Goal: Task Accomplishment & Management: Complete application form

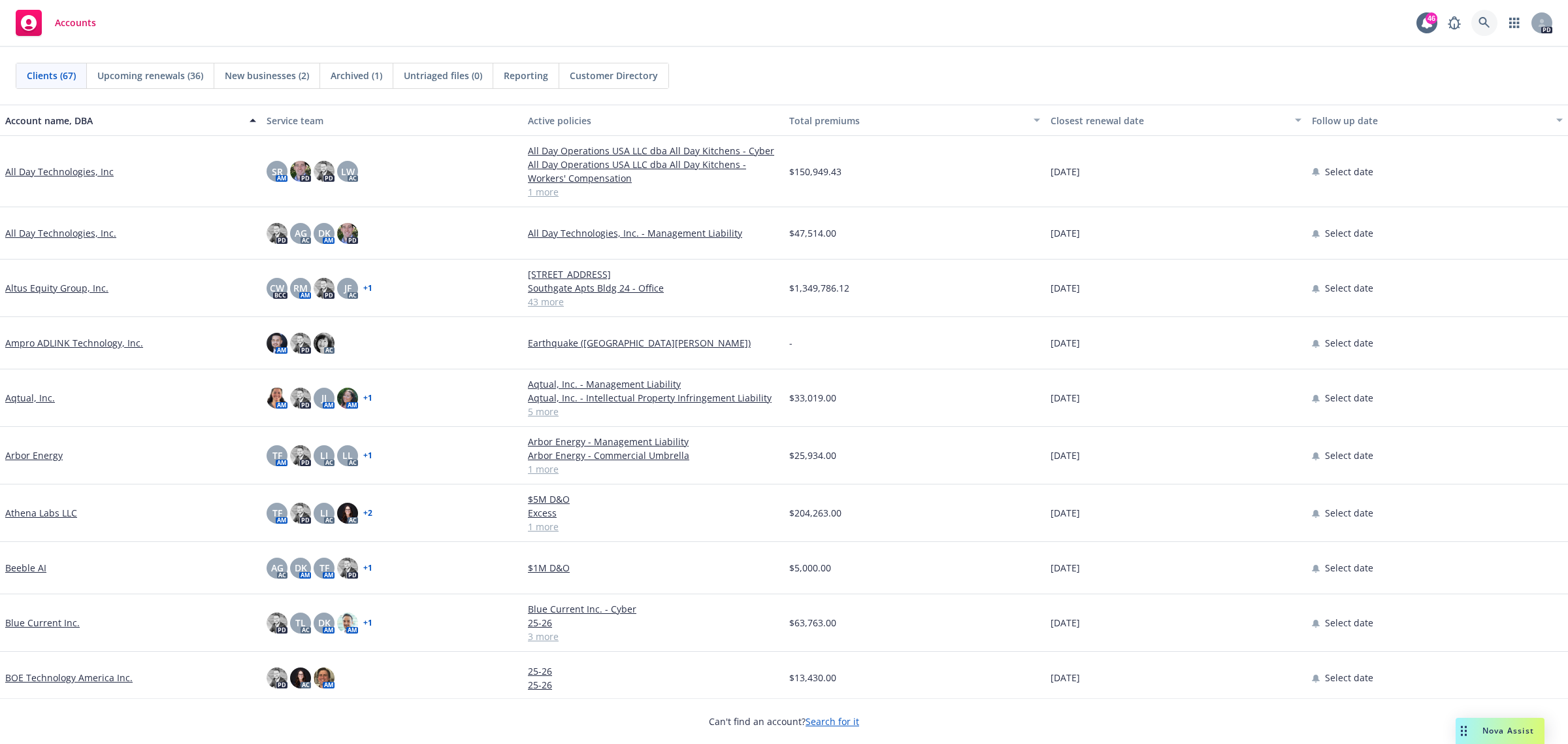
click at [1487, 15] on link at bounding box center [1484, 23] width 26 height 26
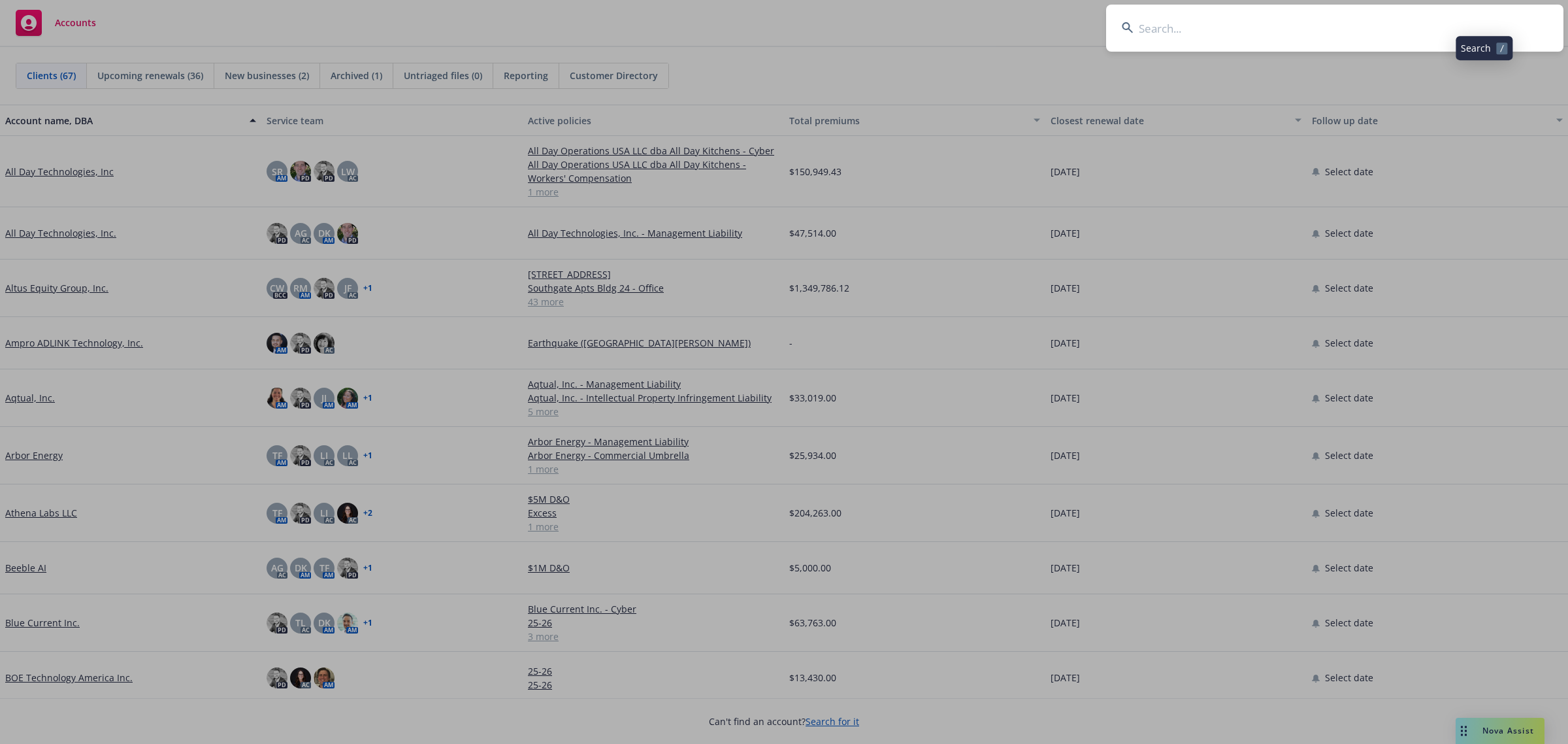
click at [1331, 44] on input at bounding box center [1335, 29] width 457 height 47
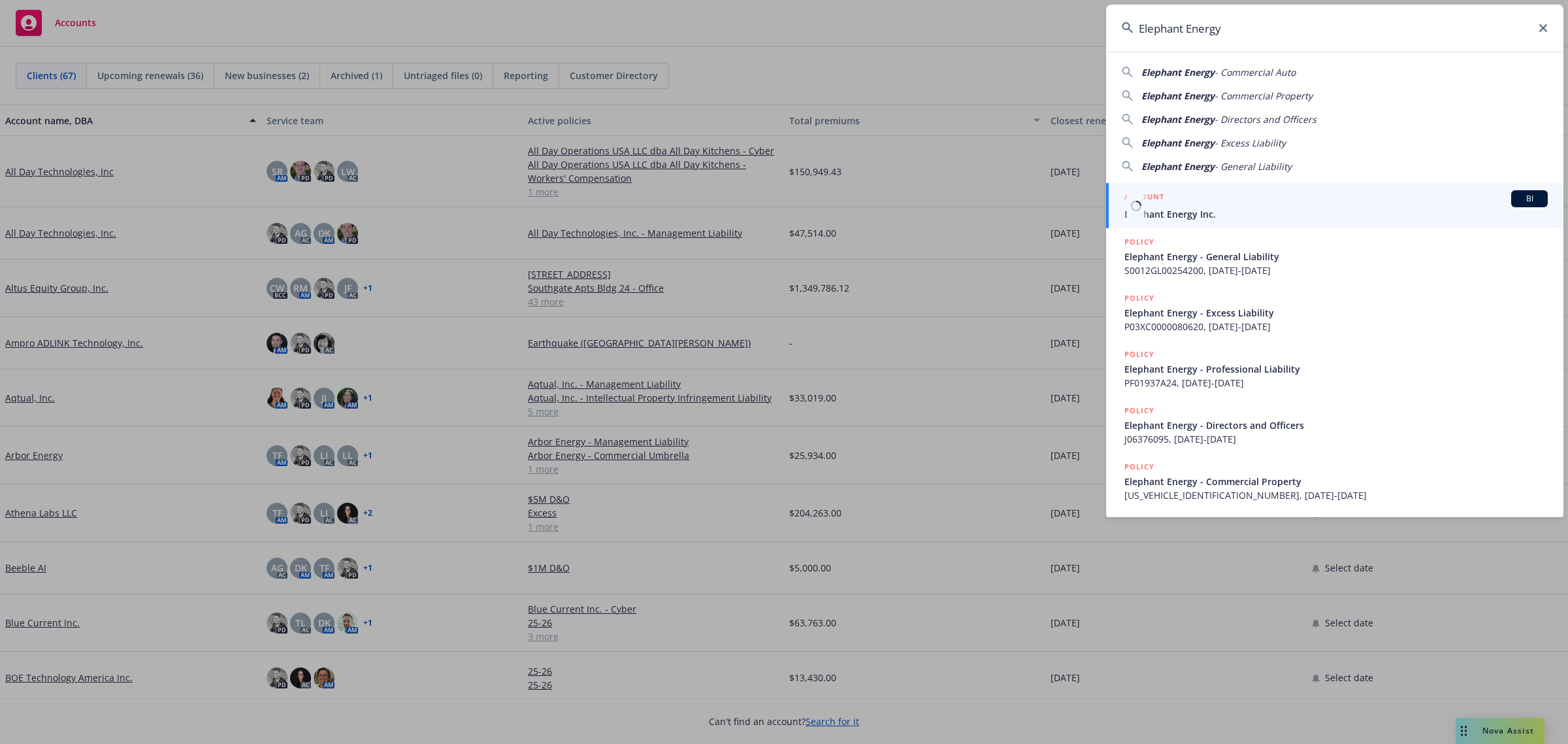
type input "Elephant Energy"
click at [1191, 208] on span "Elephant Energy Inc." at bounding box center [1337, 214] width 423 height 14
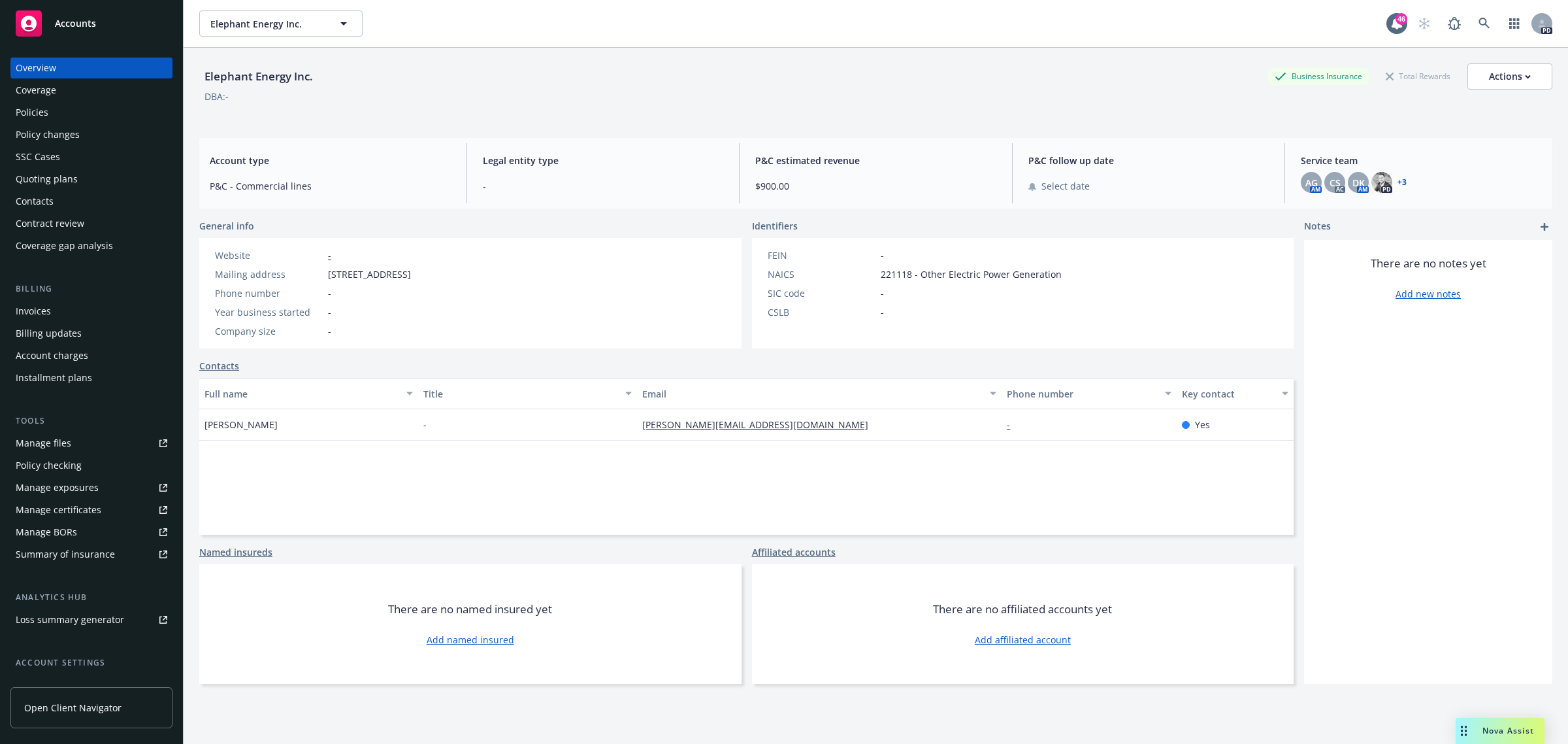
click at [51, 221] on div "Contract review" at bounding box center [49, 223] width 68 height 21
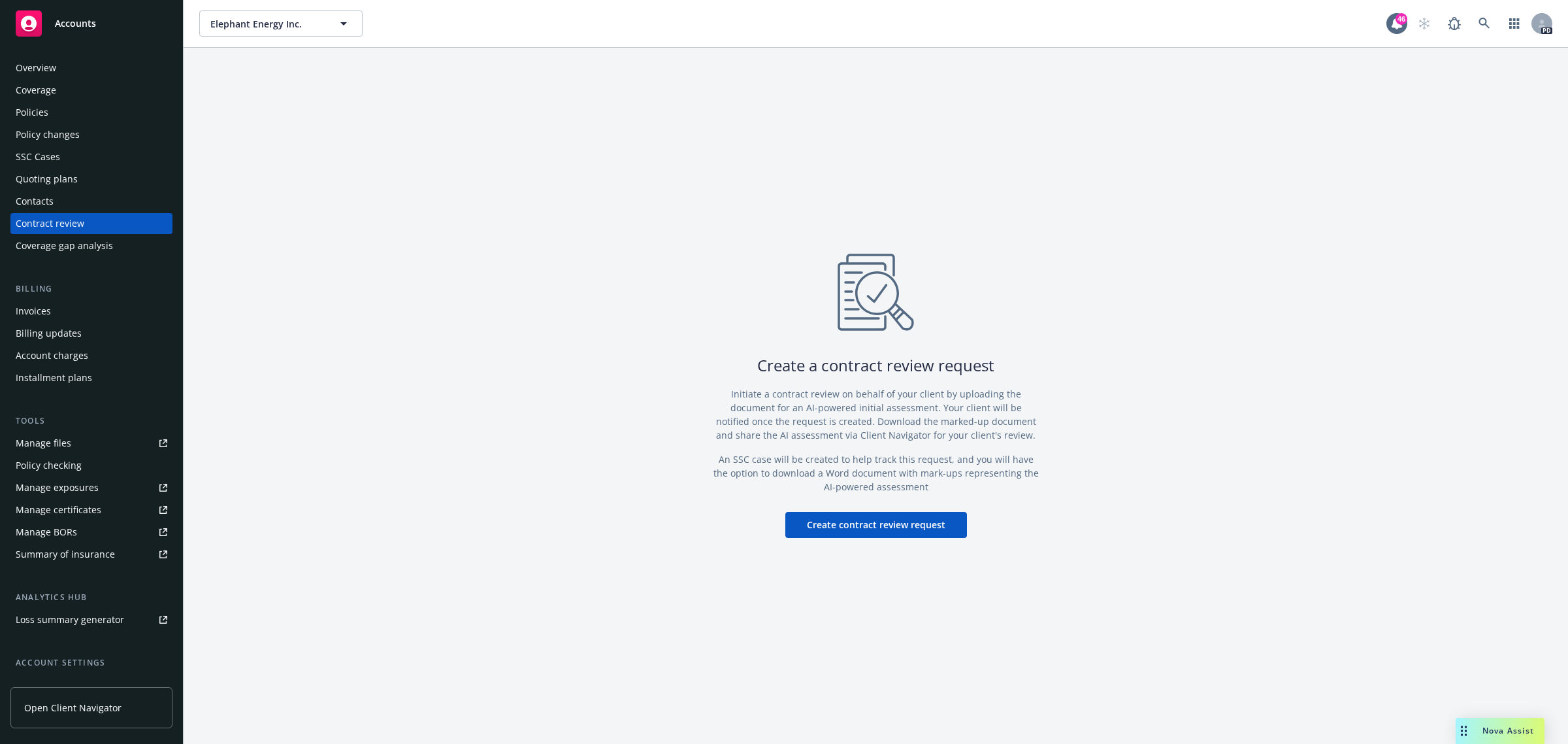
click at [848, 539] on div "Create a contract review request Initiate a contract review on behalf of your c…" at bounding box center [876, 395] width 1385 height 696
click at [852, 531] on button "Create contract review request" at bounding box center [876, 524] width 182 height 26
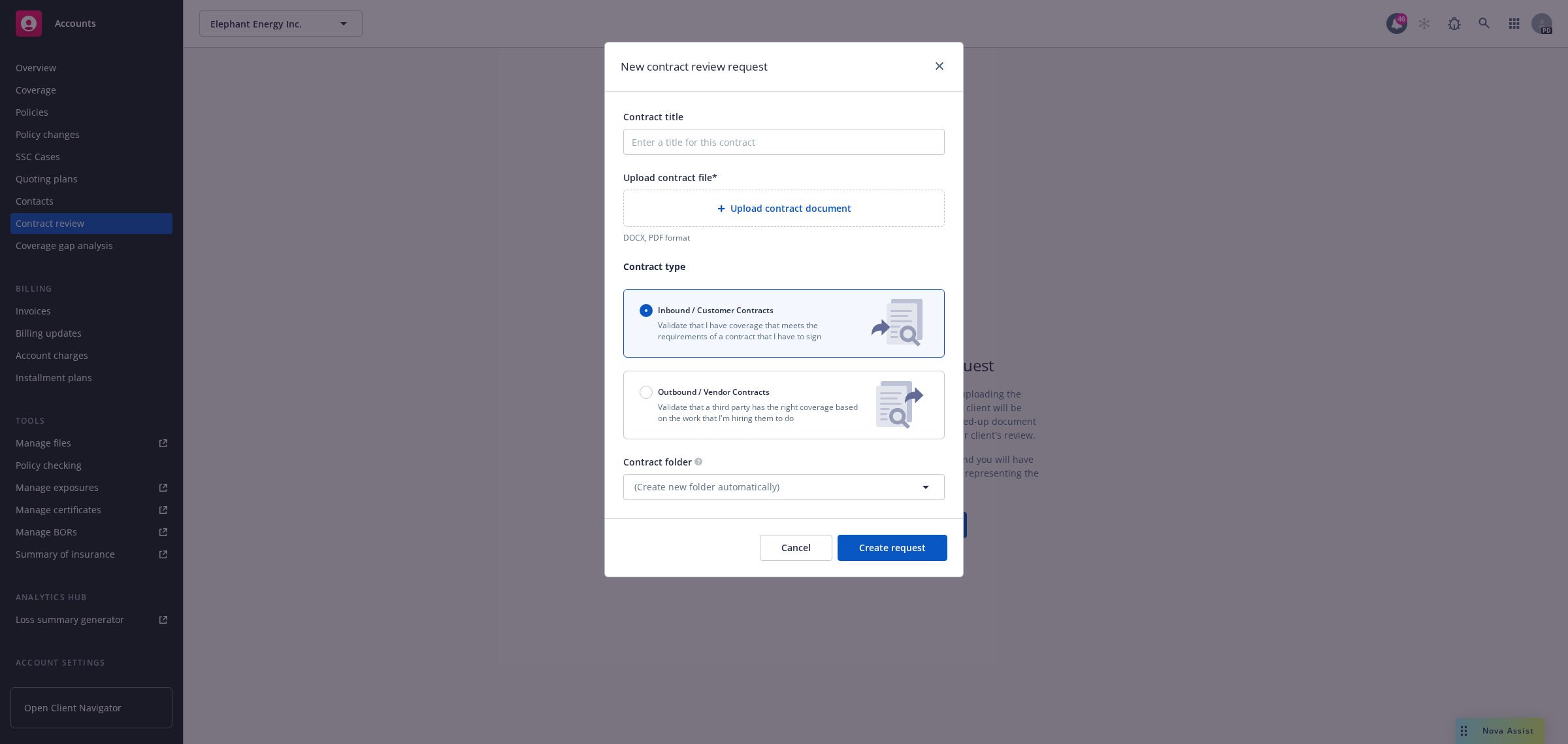
click at [765, 217] on div "Upload contract document" at bounding box center [784, 208] width 321 height 36
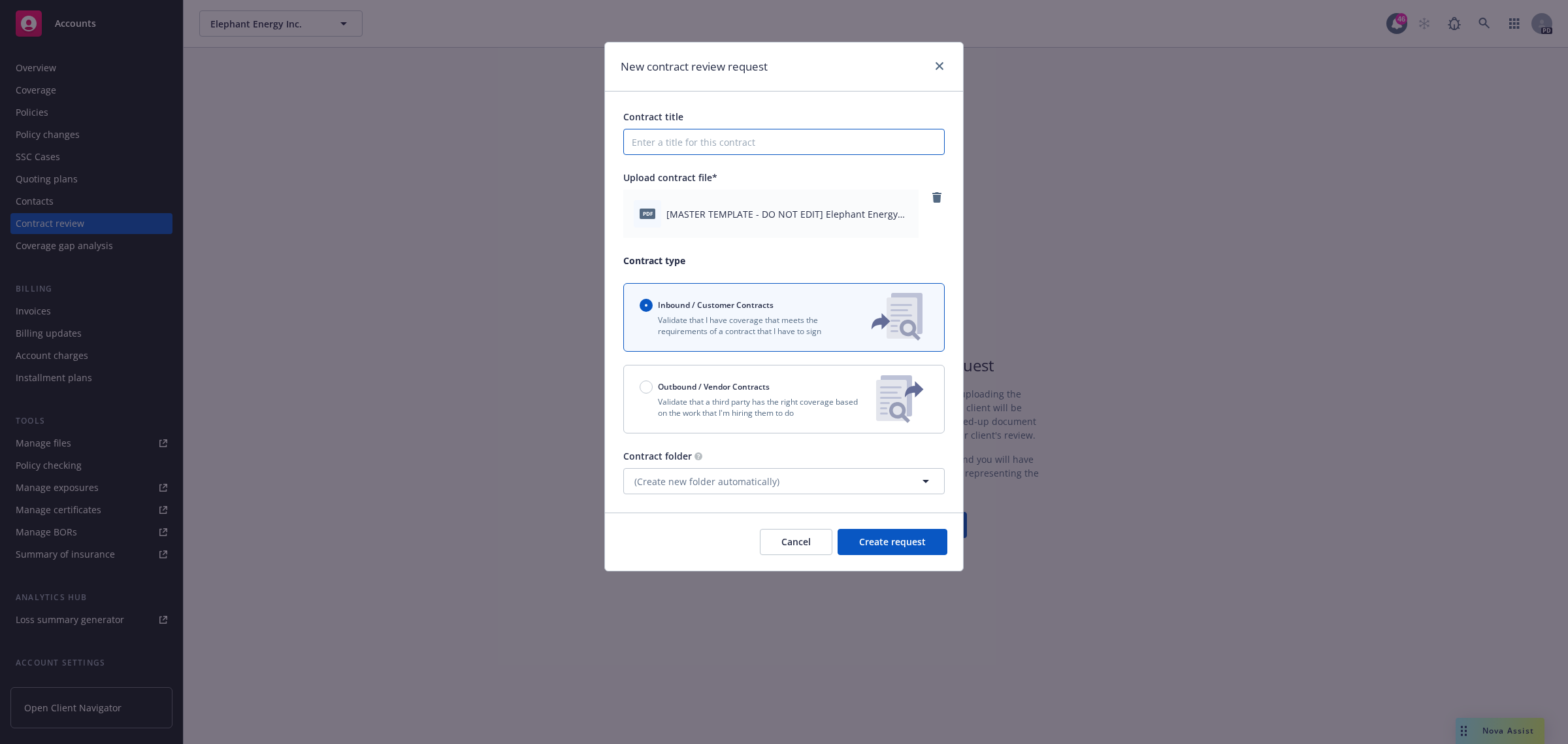
click at [728, 143] on input "Contract title" at bounding box center [784, 141] width 322 height 26
type input "Elephant Energy standard MSA w/ subs"
click at [740, 417] on p "Validate that a third party has the right coverage based on the work that I'm h…" at bounding box center [753, 407] width 227 height 22
radio input "false"
radio input "true"
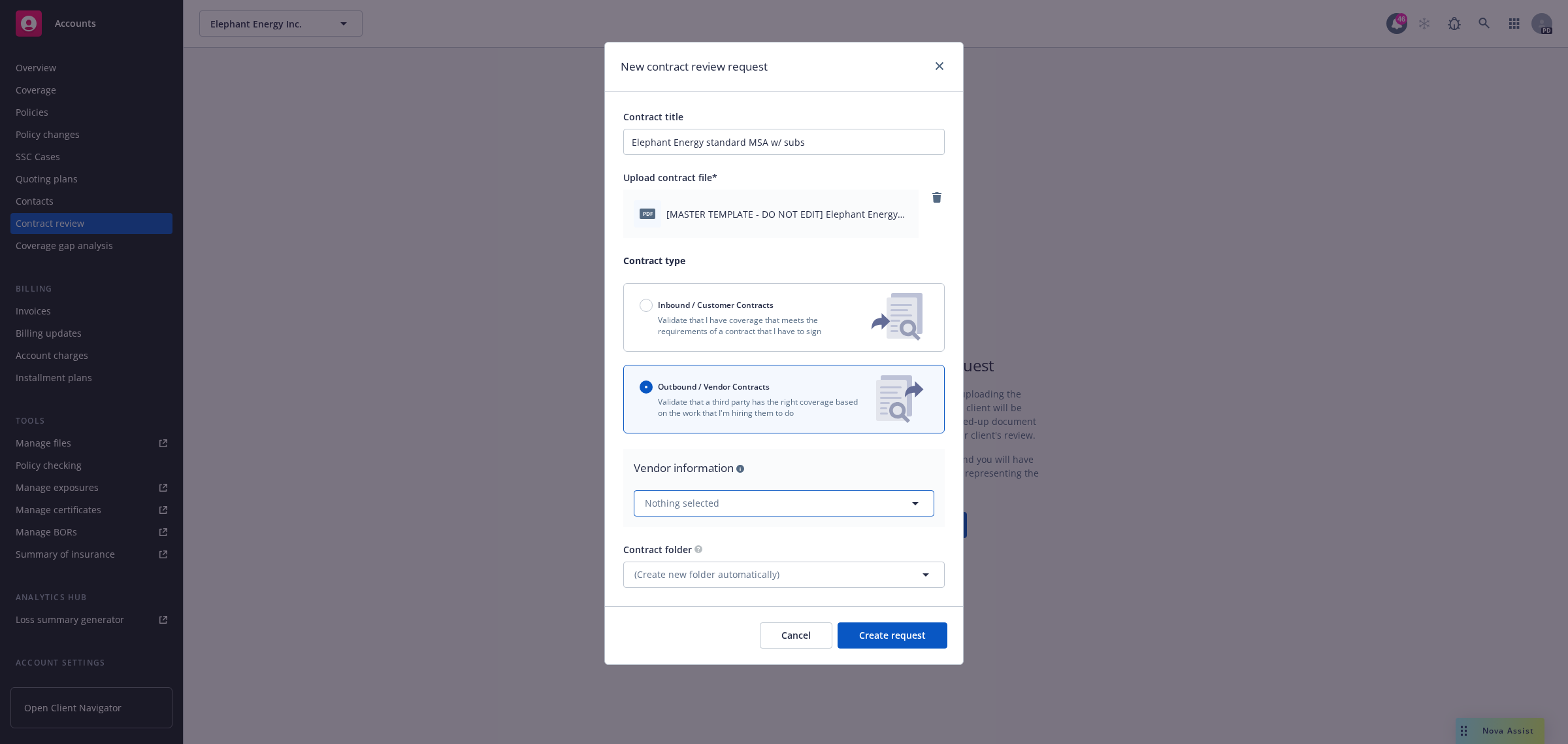
click at [730, 494] on button "Nothing selected" at bounding box center [784, 503] width 301 height 26
click at [798, 459] on div "Vendor information" at bounding box center [784, 467] width 301 height 17
click at [907, 644] on button "Create request" at bounding box center [892, 635] width 110 height 26
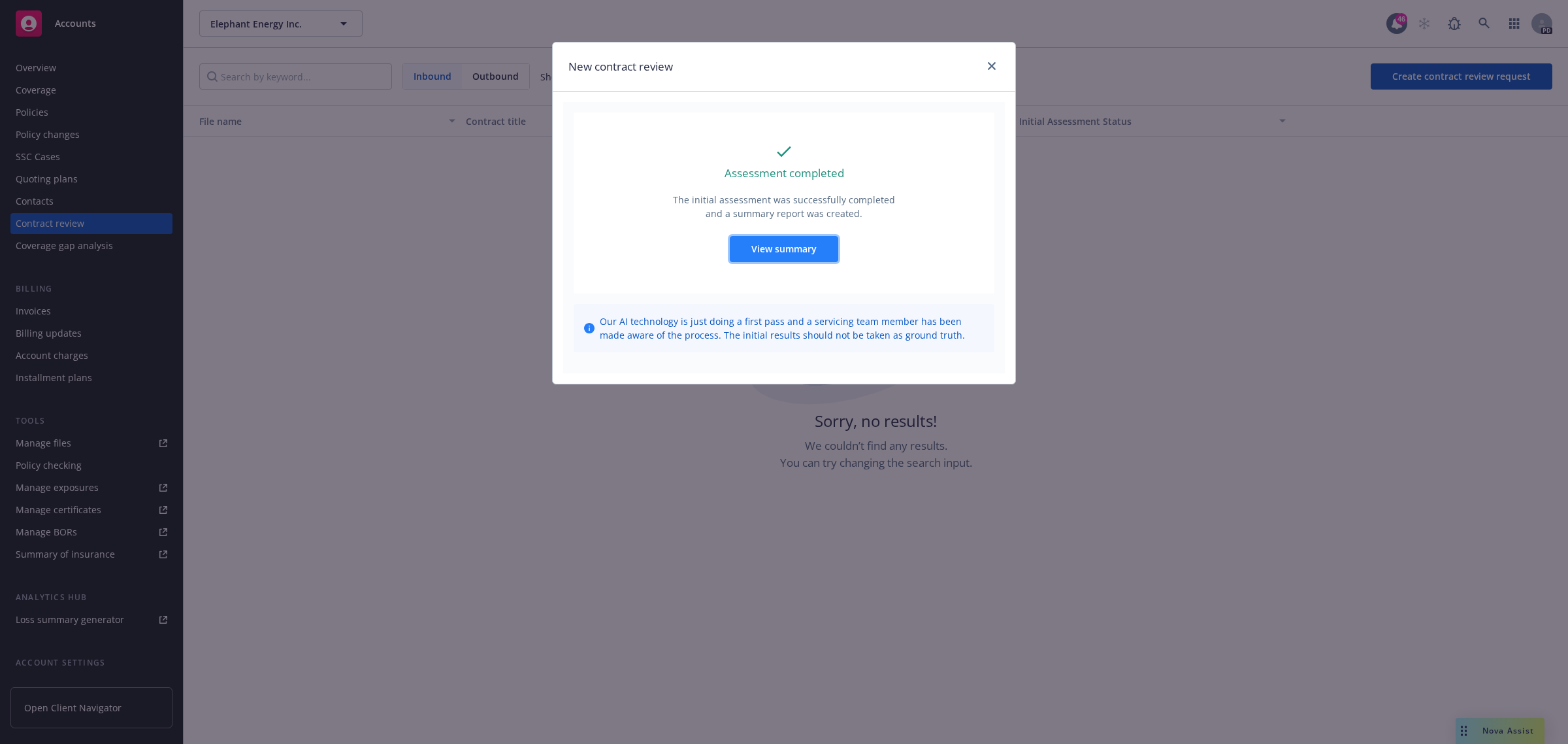
click at [754, 258] on button "View summary" at bounding box center [784, 248] width 109 height 26
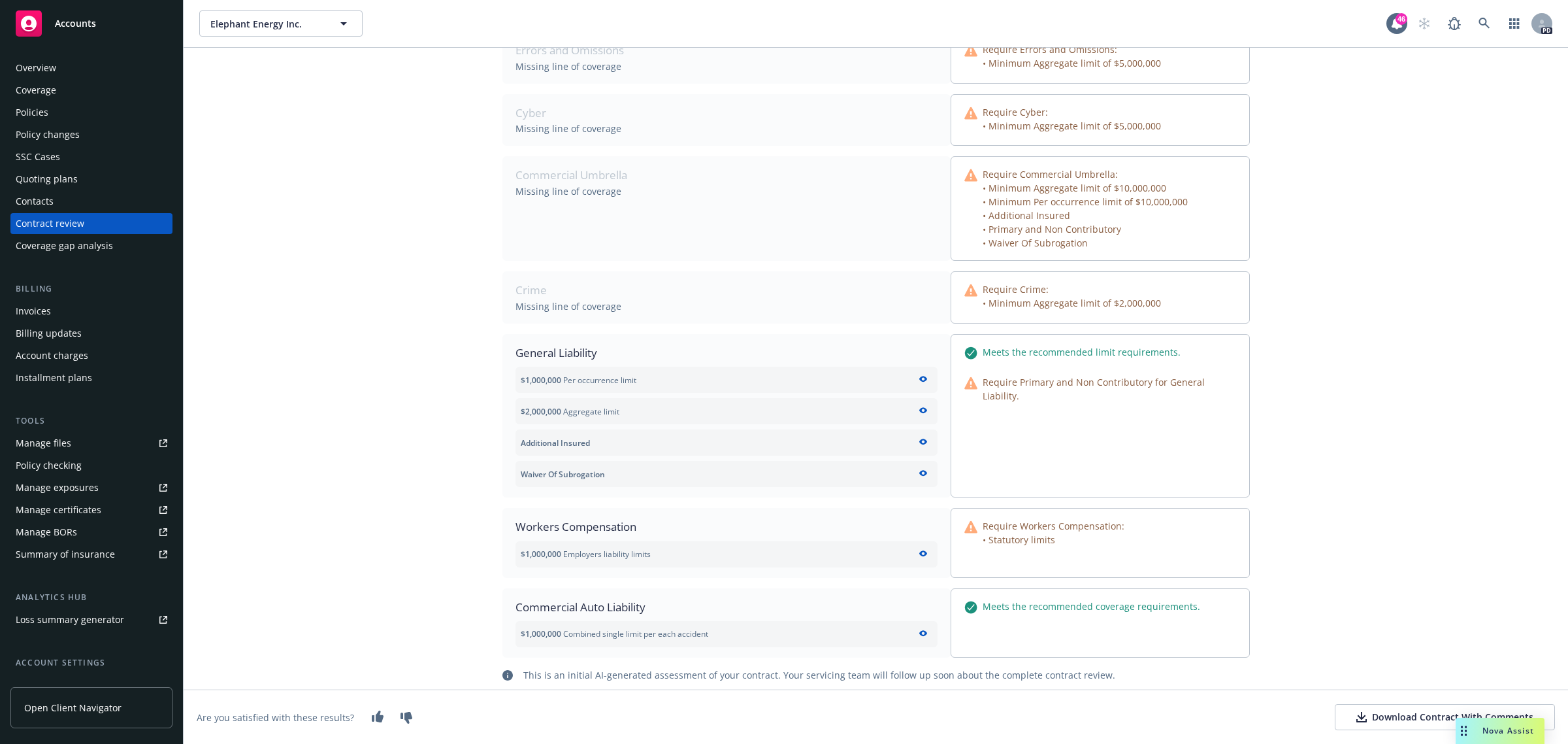
scroll to position [109, 0]
click at [1366, 713] on div "Download Contract With Comments" at bounding box center [1444, 716] width 177 height 13
